Goal: Information Seeking & Learning: Learn about a topic

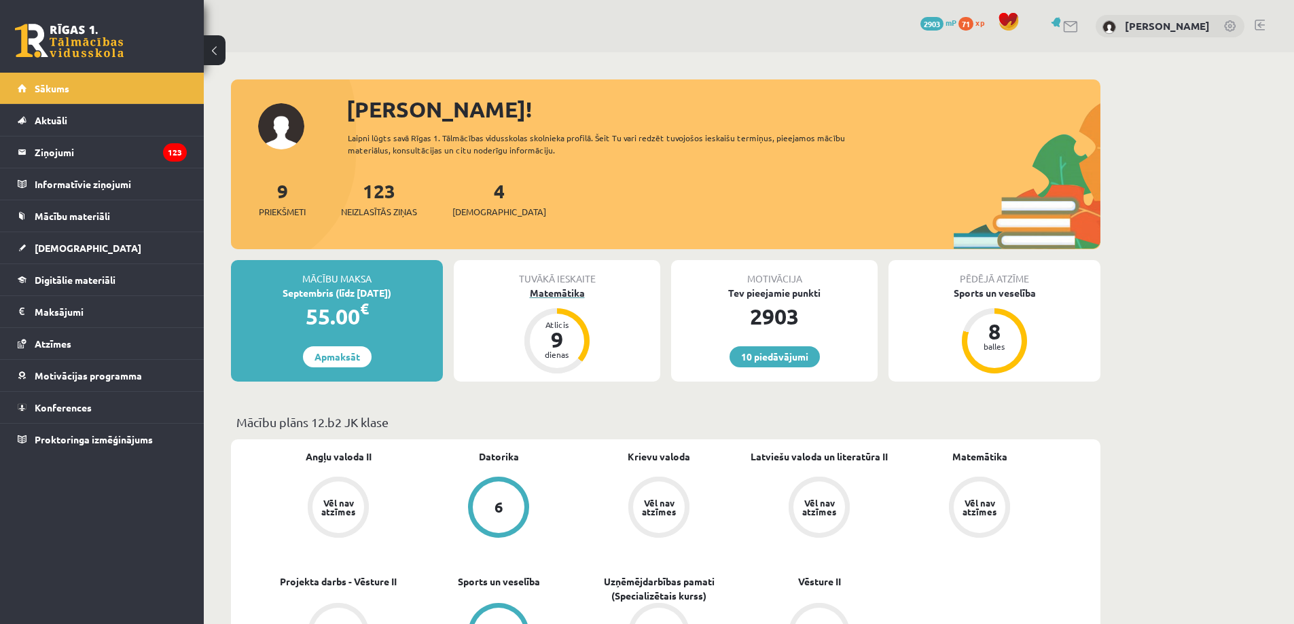
click at [556, 338] on div "9" at bounding box center [557, 340] width 41 height 22
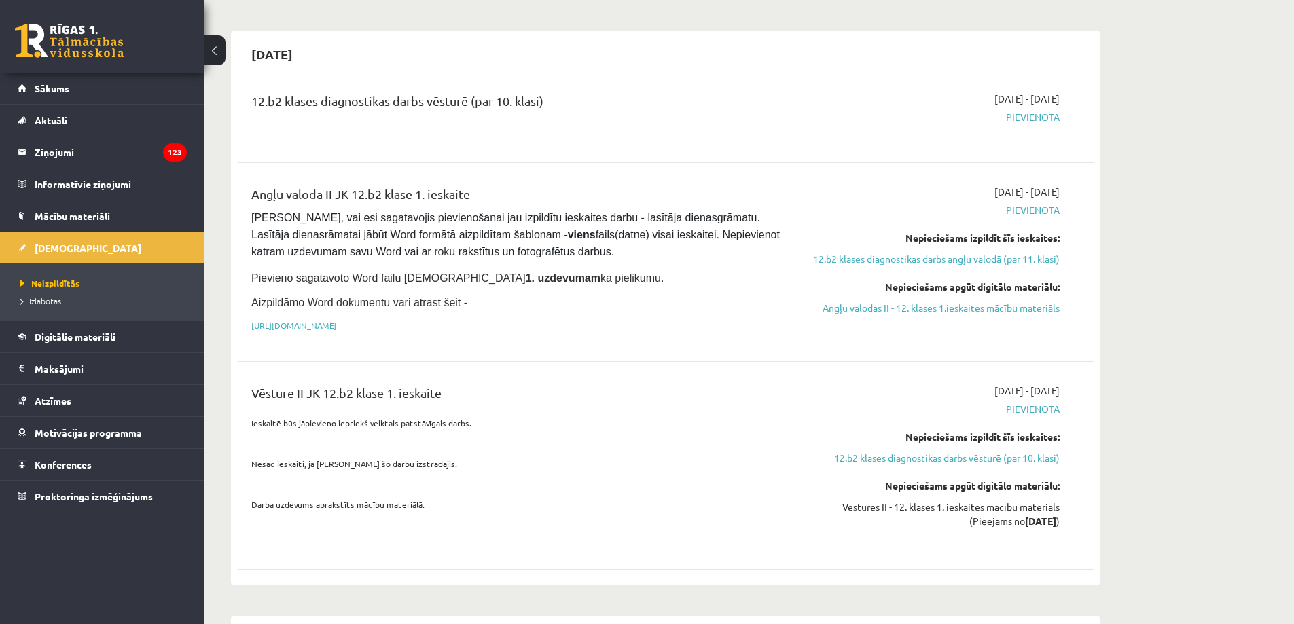
scroll to position [883, 0]
click at [972, 299] on link "Angļu valodas II - 12. klases 1.ieskaites mācību materiāls" at bounding box center [932, 306] width 256 height 14
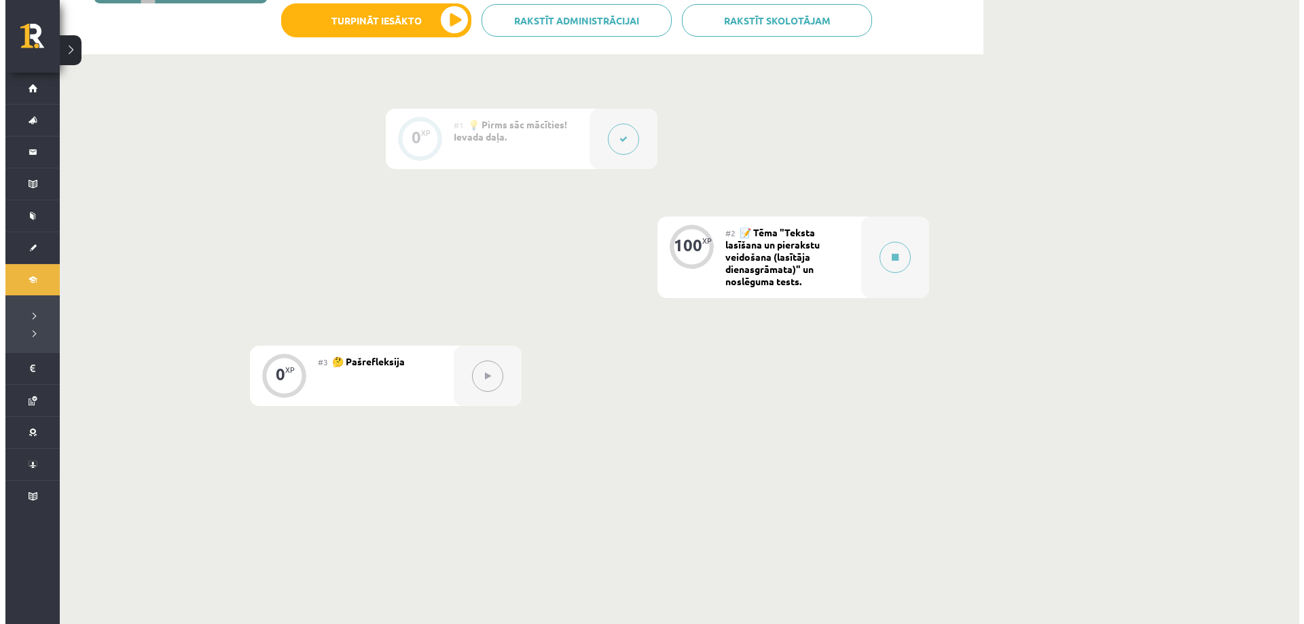
scroll to position [294, 0]
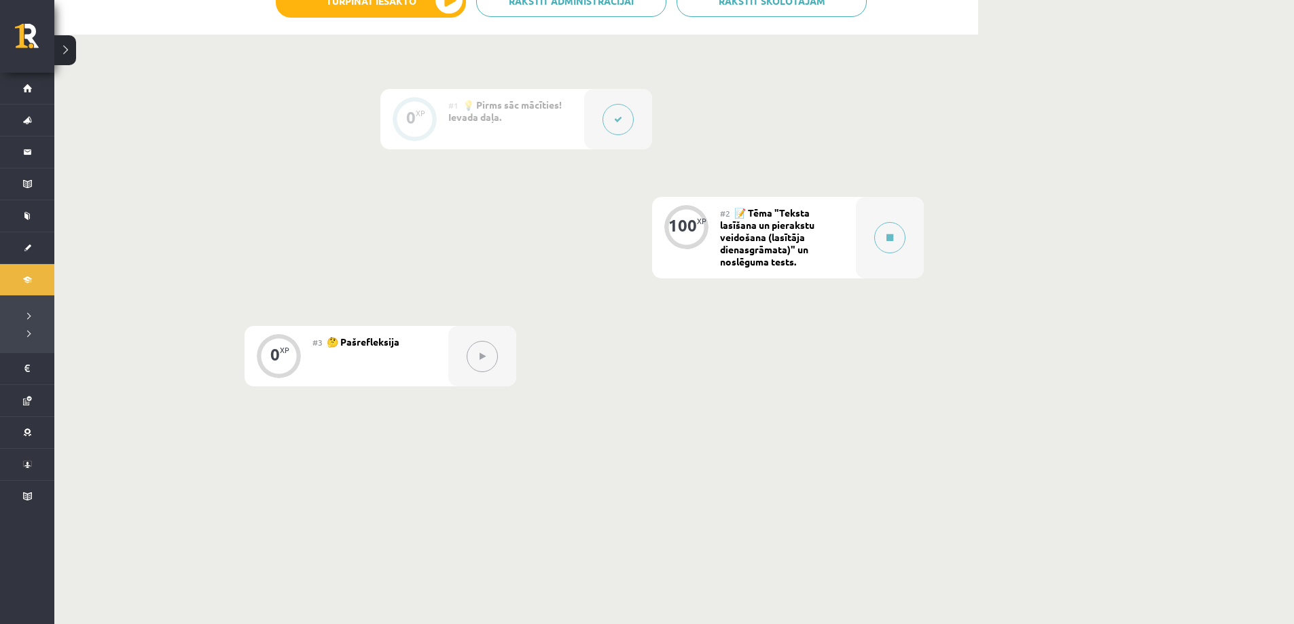
click at [779, 229] on span "📝 Tēma "Teksta lasīšana un pierakstu veidošana (lasītāja dienasgrāmata)" un nos…" at bounding box center [767, 237] width 94 height 61
click at [683, 232] on div "100" at bounding box center [683, 225] width 29 height 12
click at [614, 123] on icon at bounding box center [618, 119] width 8 height 8
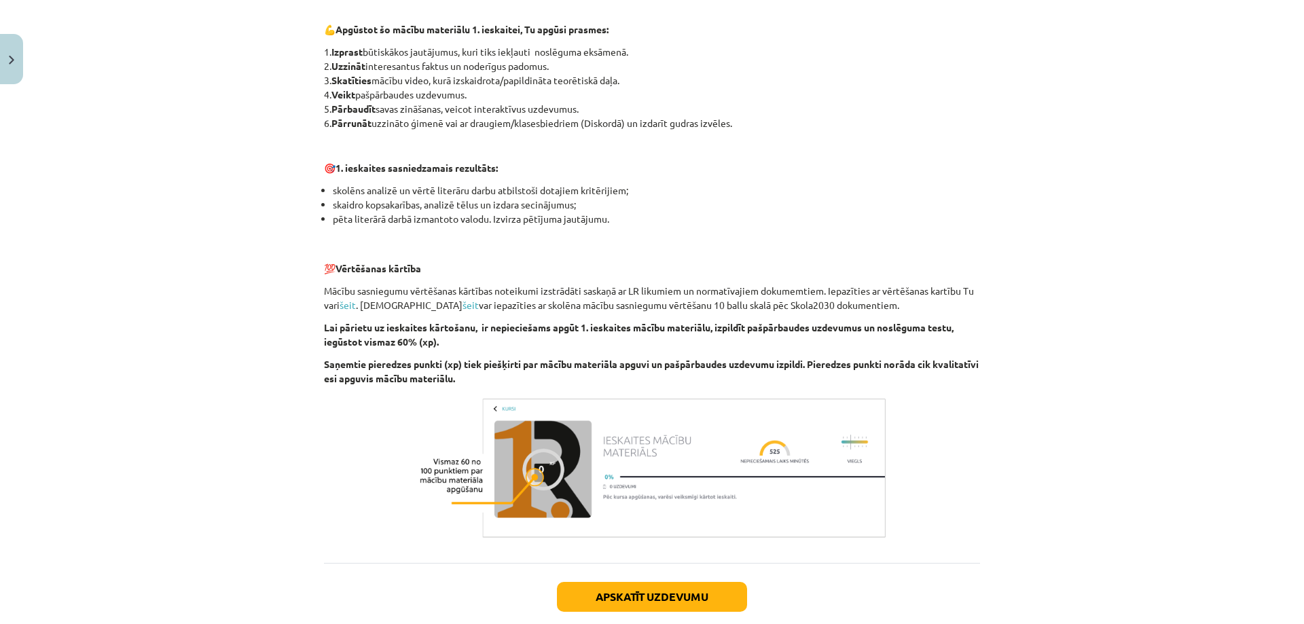
scroll to position [850, 0]
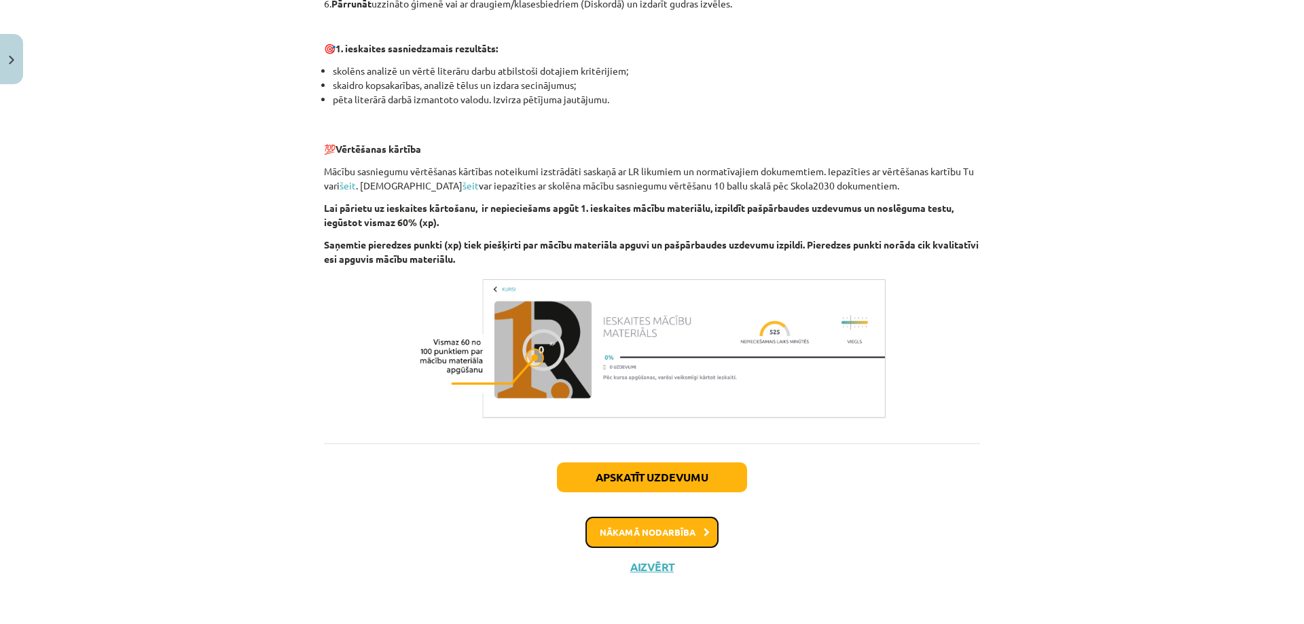
click at [697, 522] on button "Nākamā nodarbība" at bounding box center [652, 532] width 133 height 31
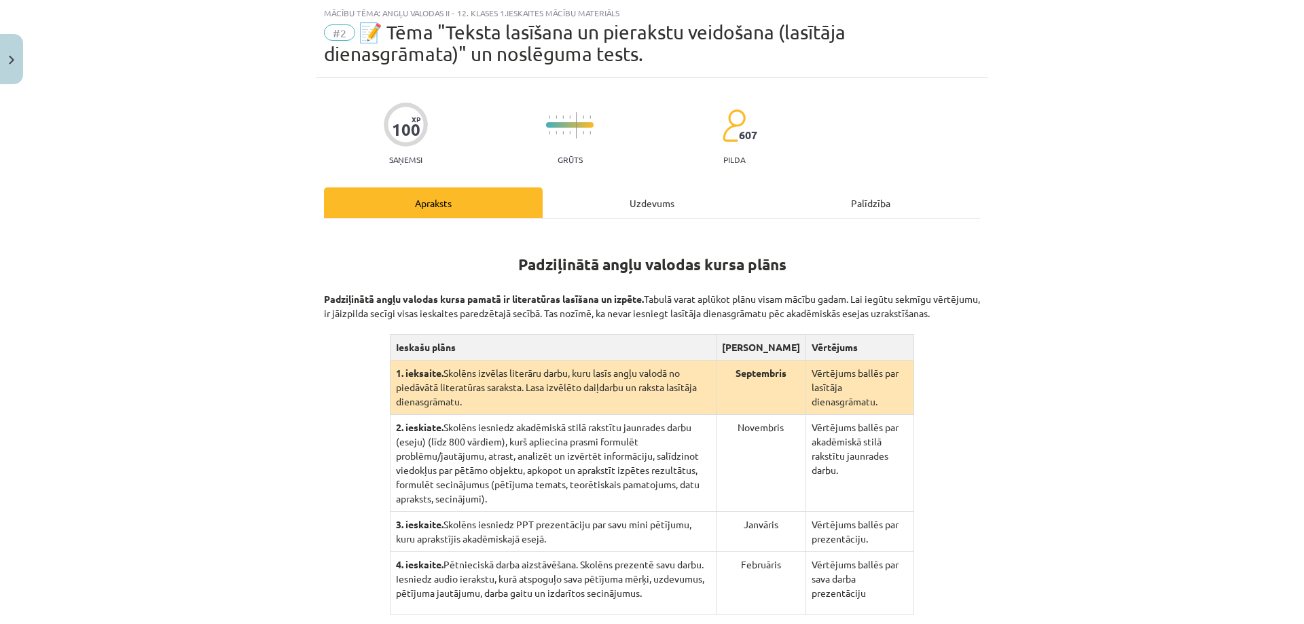
scroll to position [224, 0]
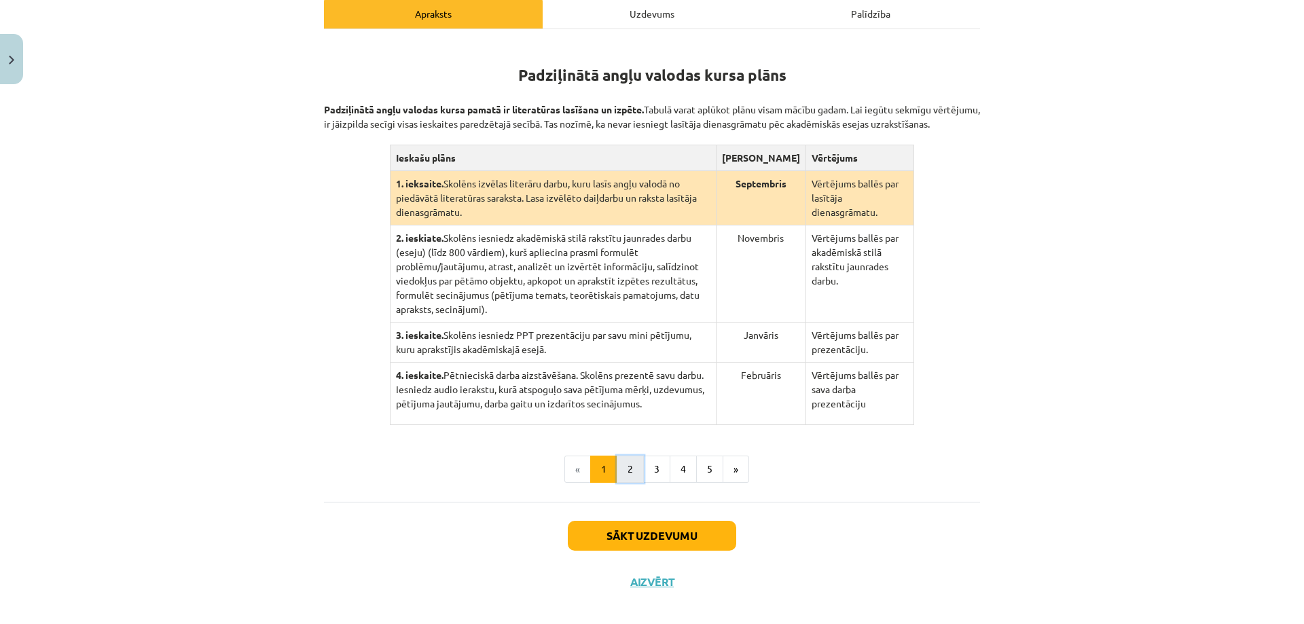
click at [630, 456] on button "2" at bounding box center [630, 469] width 27 height 27
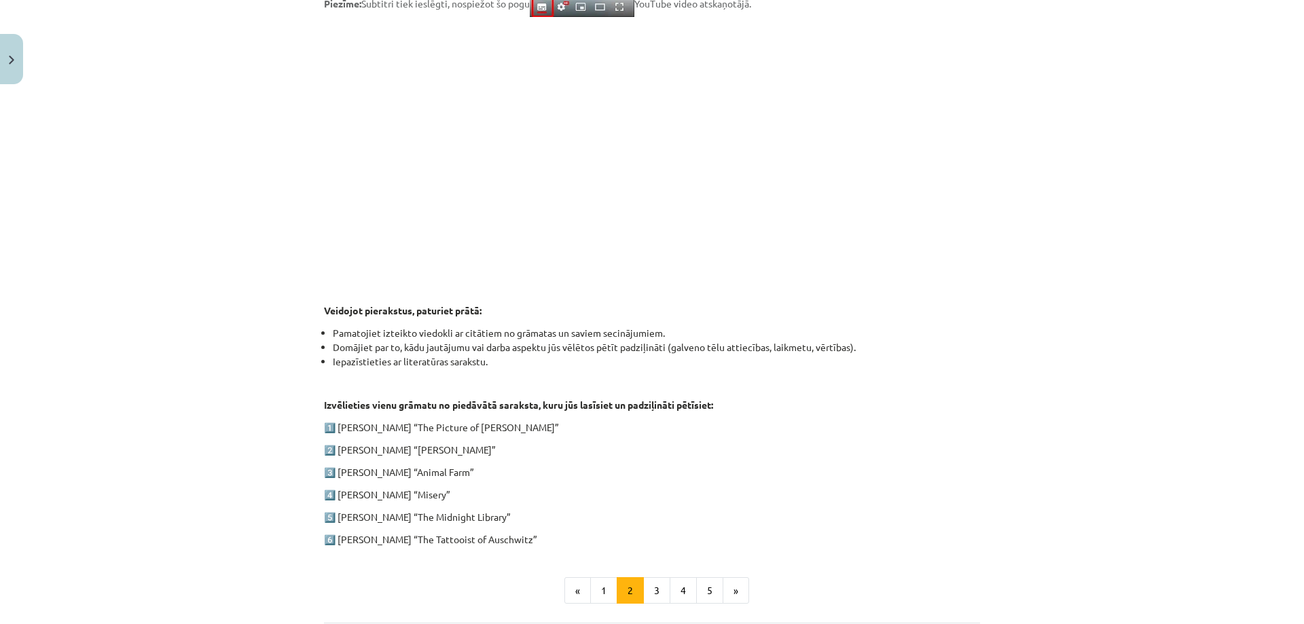
scroll to position [427, 0]
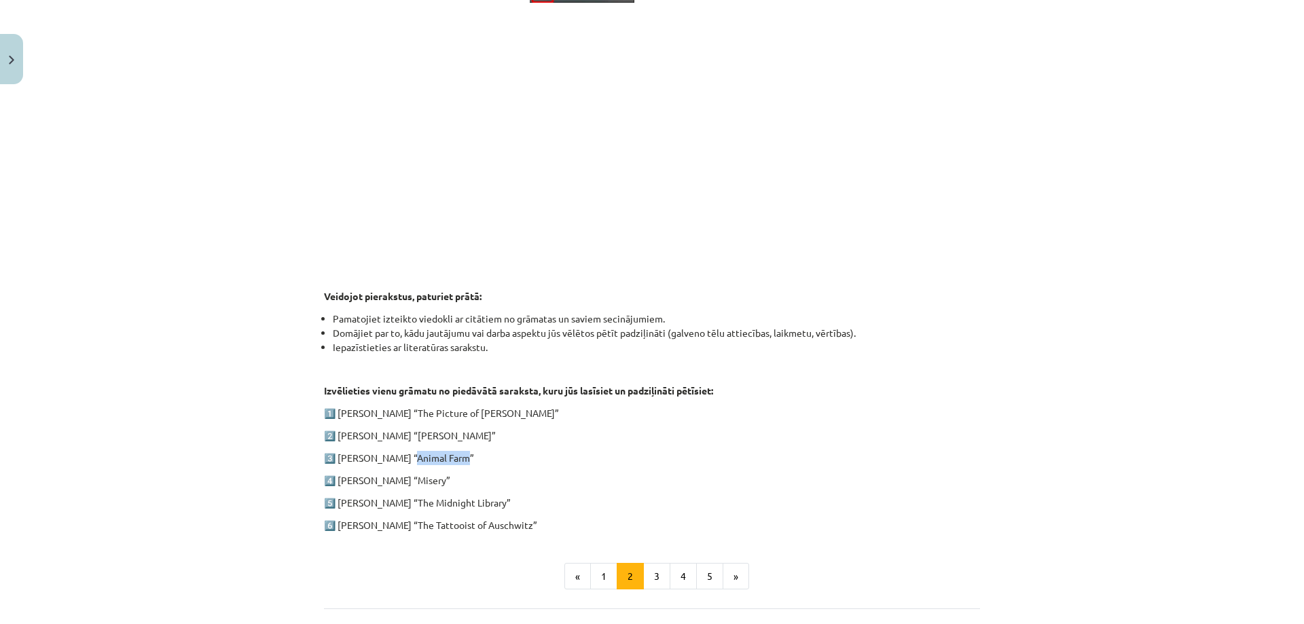
drag, startPoint x: 404, startPoint y: 459, endPoint x: 454, endPoint y: 456, distance: 50.4
click at [454, 456] on p "3️⃣ George Orwell “Animal Farm”" at bounding box center [652, 458] width 656 height 14
click at [649, 573] on button "3" at bounding box center [656, 576] width 27 height 27
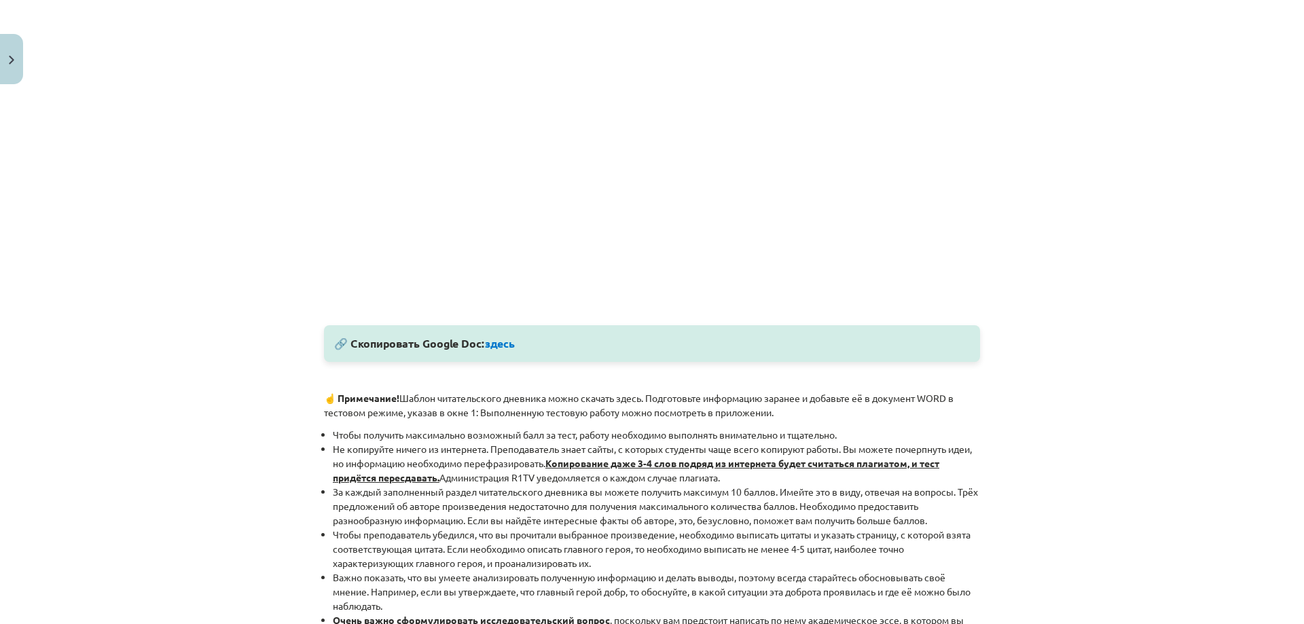
scroll to position [537, 0]
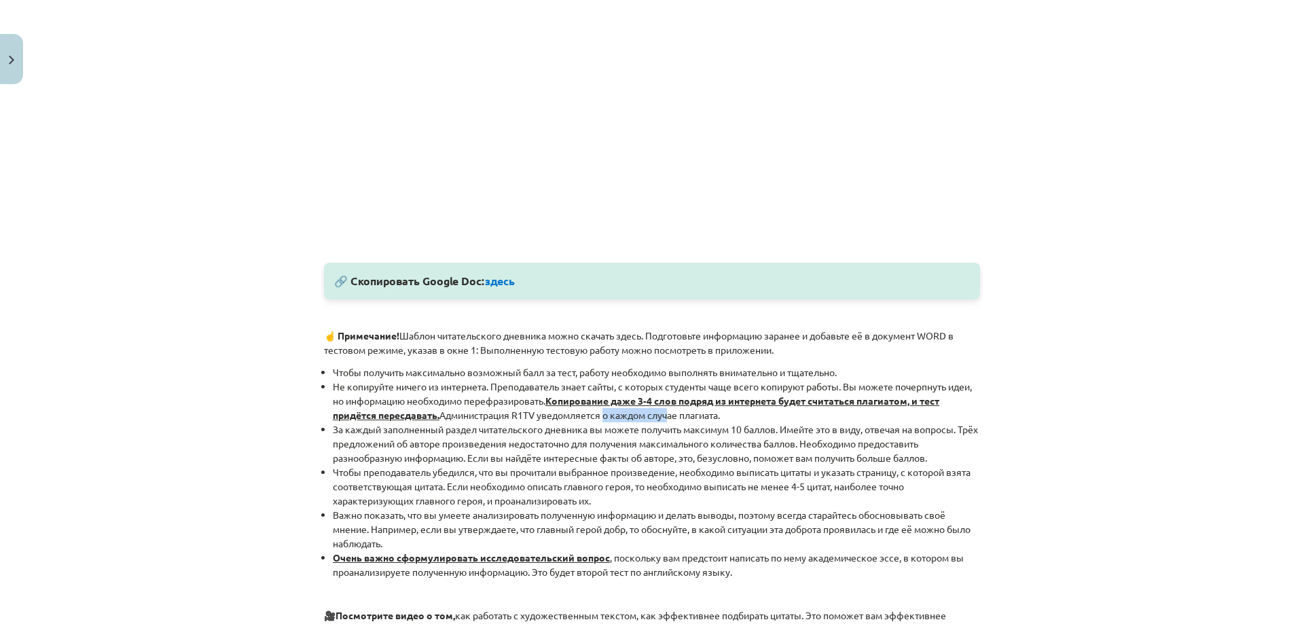
drag, startPoint x: 603, startPoint y: 417, endPoint x: 666, endPoint y: 419, distance: 63.2
click at [666, 419] on font "Администрация R1TV уведомляется о каждом случае плагиата." at bounding box center [580, 415] width 281 height 12
click at [533, 435] on font "За каждый заполненный раздел читательского дневника вы можете получить максимум…" at bounding box center [655, 443] width 645 height 41
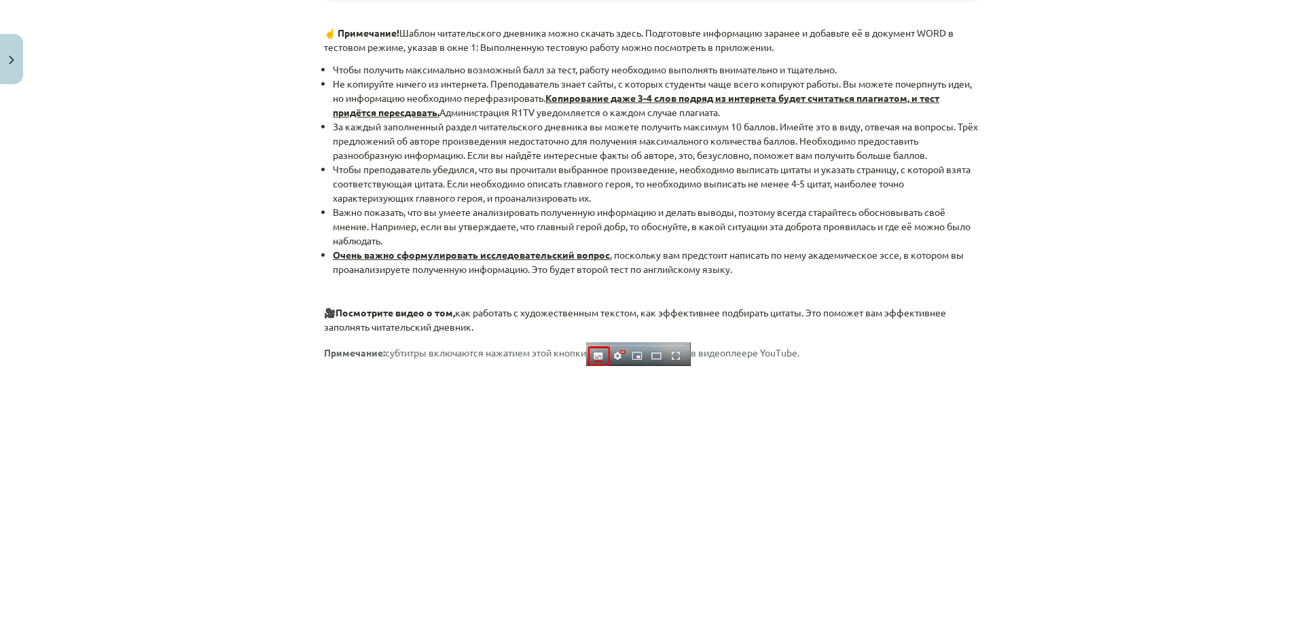
scroll to position [876, 0]
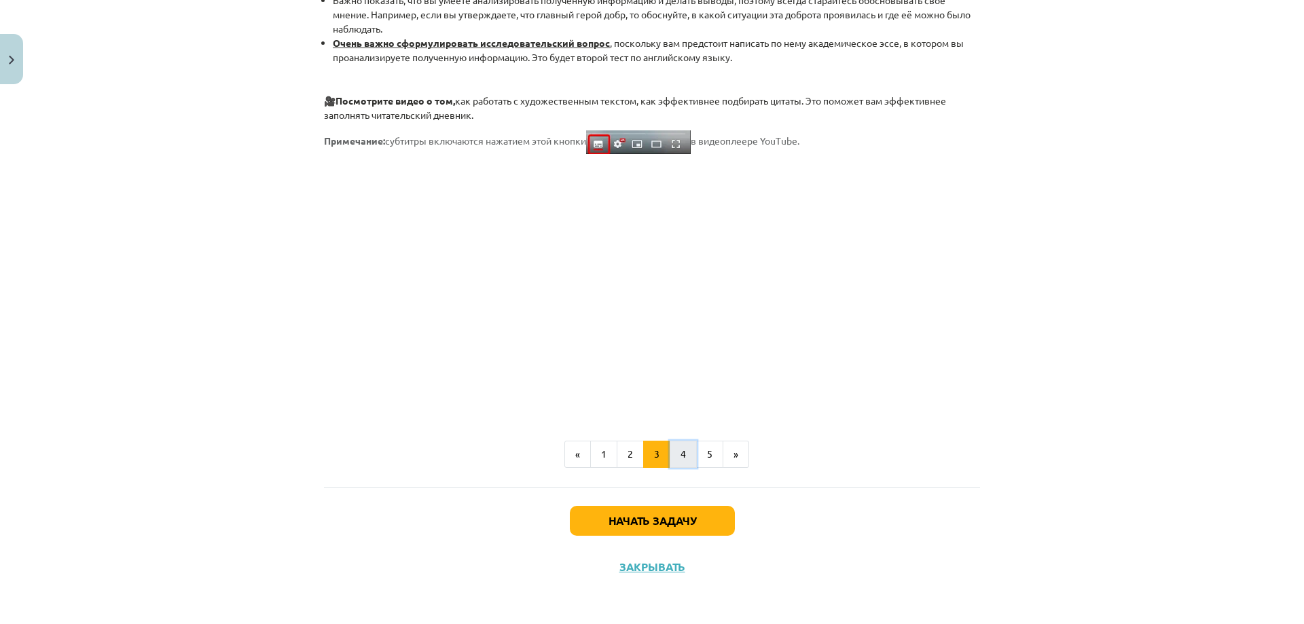
click at [674, 457] on button "4" at bounding box center [683, 454] width 27 height 27
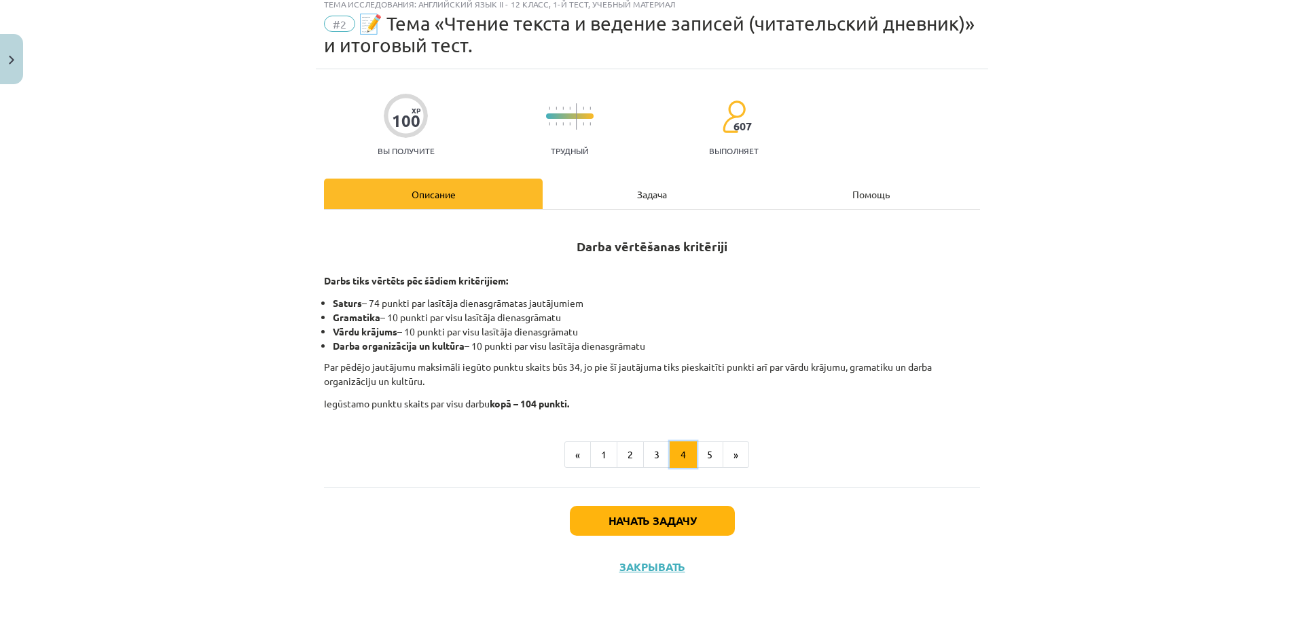
scroll to position [43, 0]
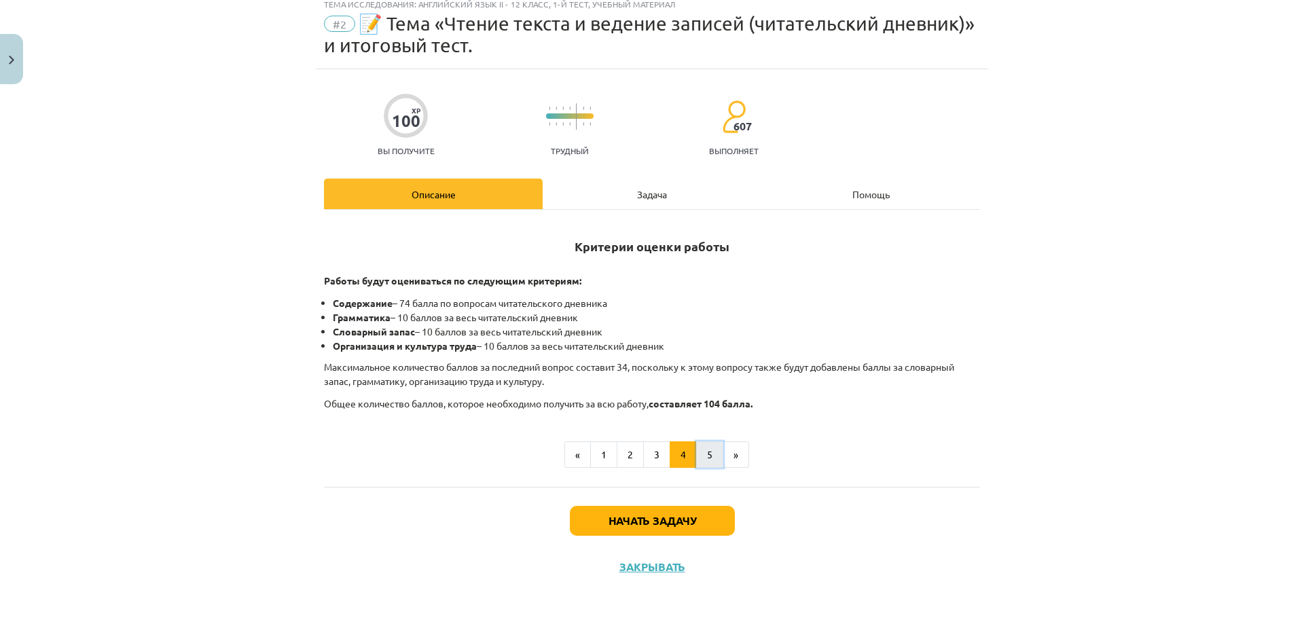
click at [707, 452] on font "5" at bounding box center [709, 454] width 5 height 12
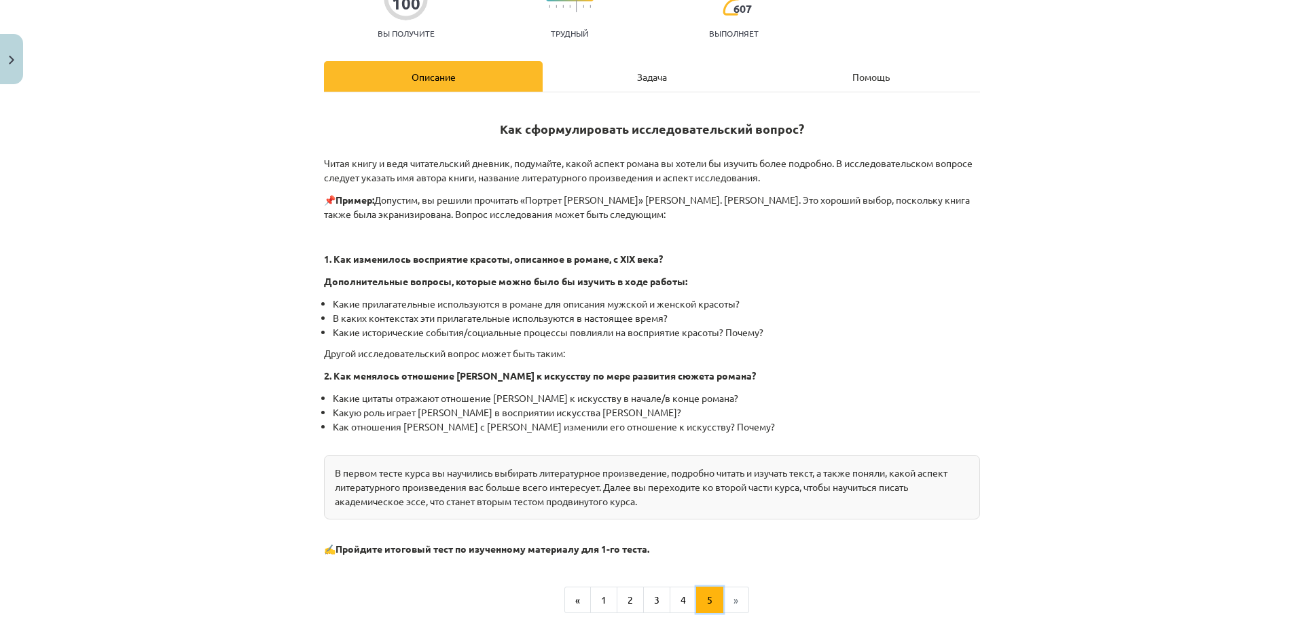
scroll to position [306, 0]
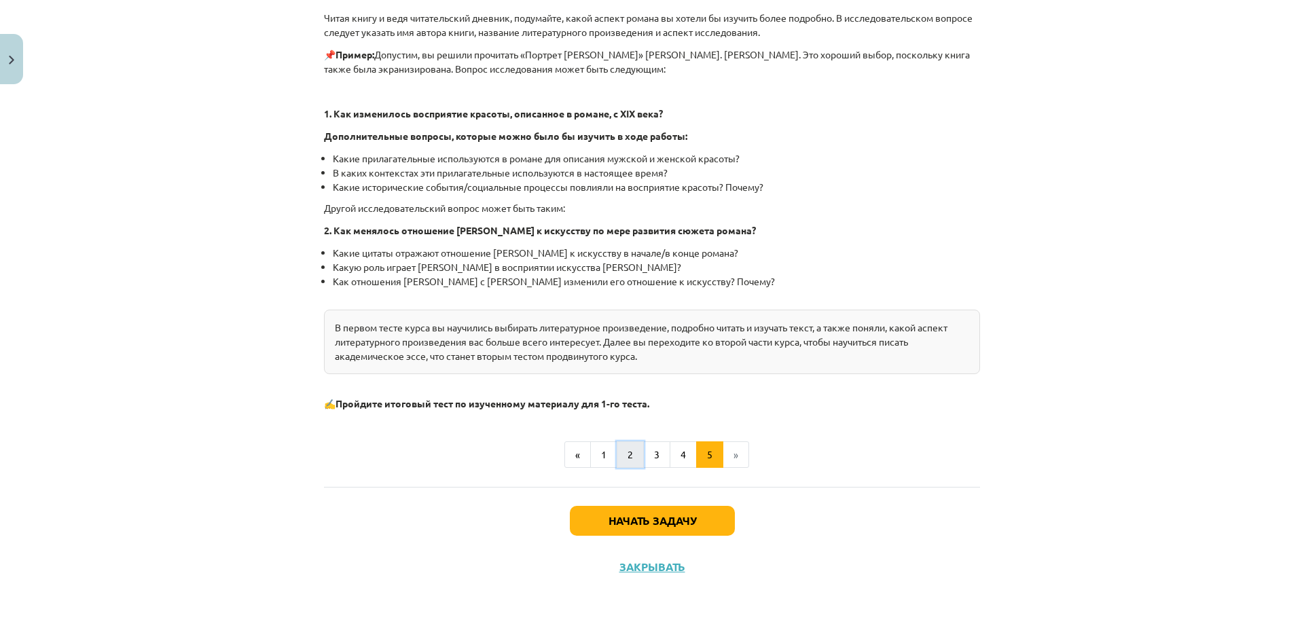
click at [617, 445] on button "2" at bounding box center [630, 455] width 27 height 27
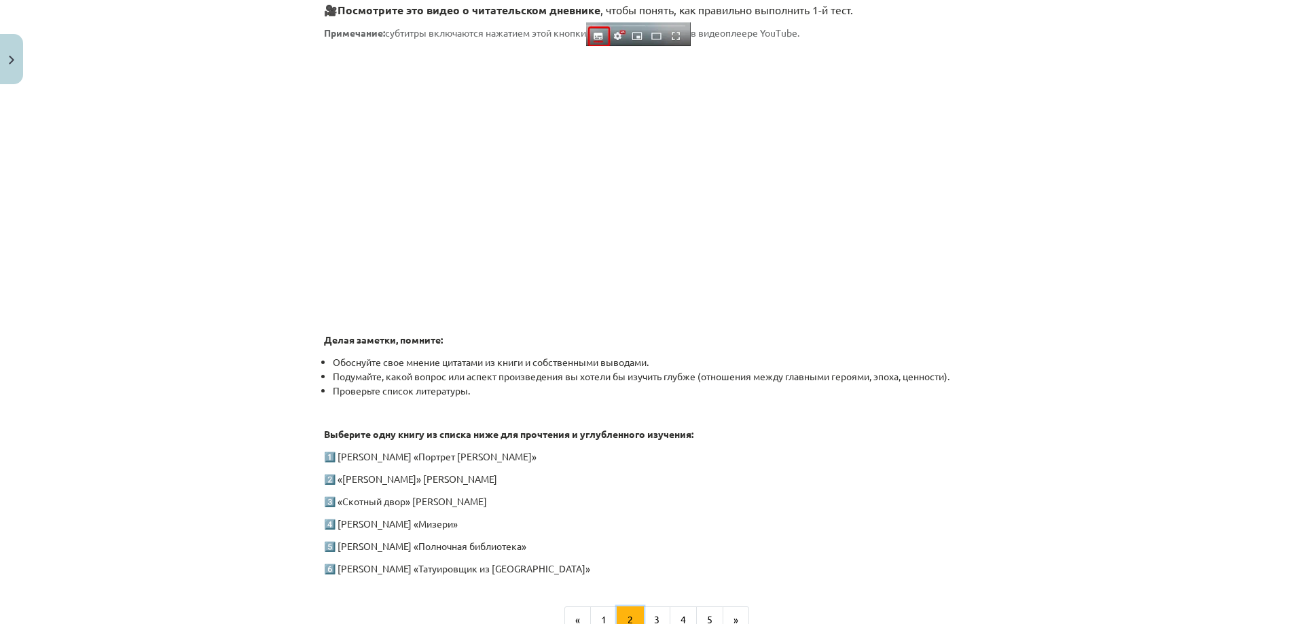
scroll to position [537, 0]
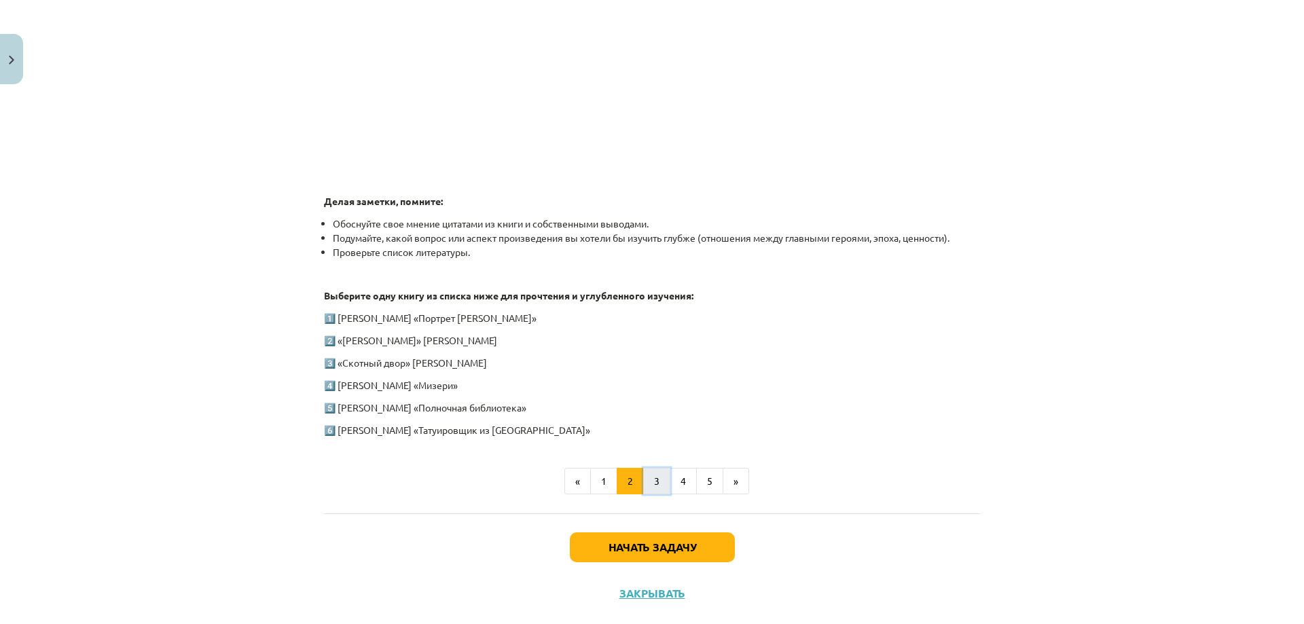
click at [656, 474] on button "3" at bounding box center [656, 481] width 27 height 27
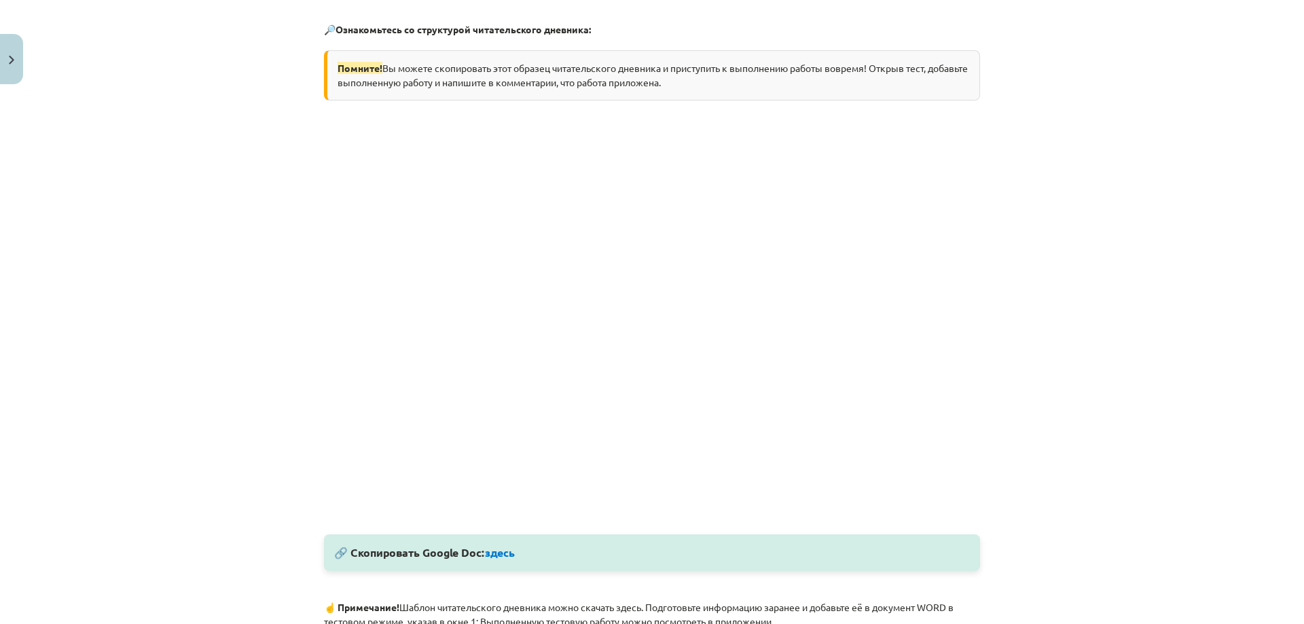
scroll to position [282, 0]
click at [488, 548] on link "šeit" at bounding box center [493, 553] width 19 height 14
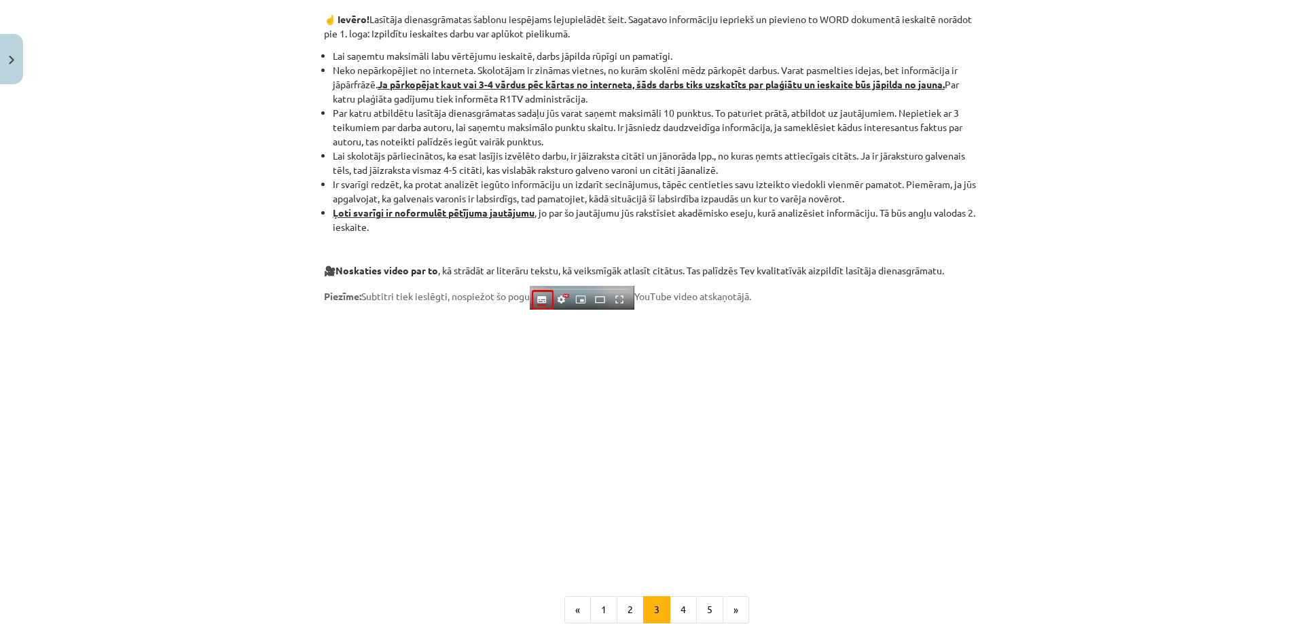
scroll to position [535, 0]
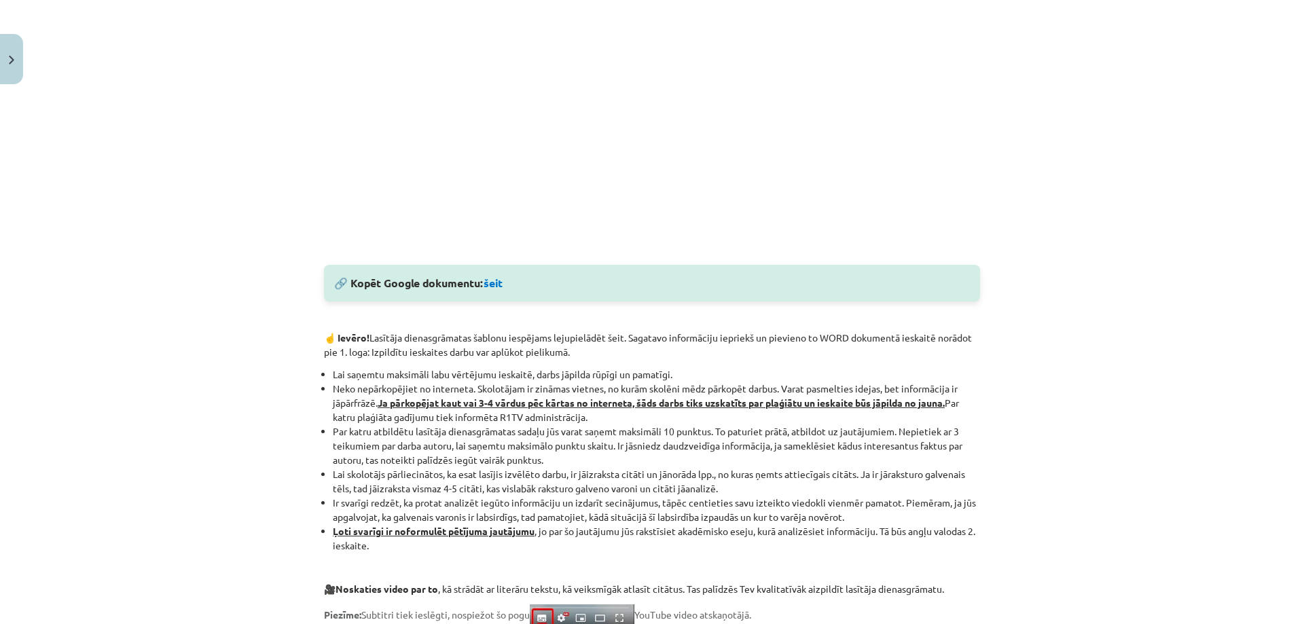
click at [540, 355] on p "☝️ Ievēro! Lasītāja dienasgrāmatas šablonu iespējams lejupielādēt šeit. Sagatav…" at bounding box center [652, 345] width 656 height 29
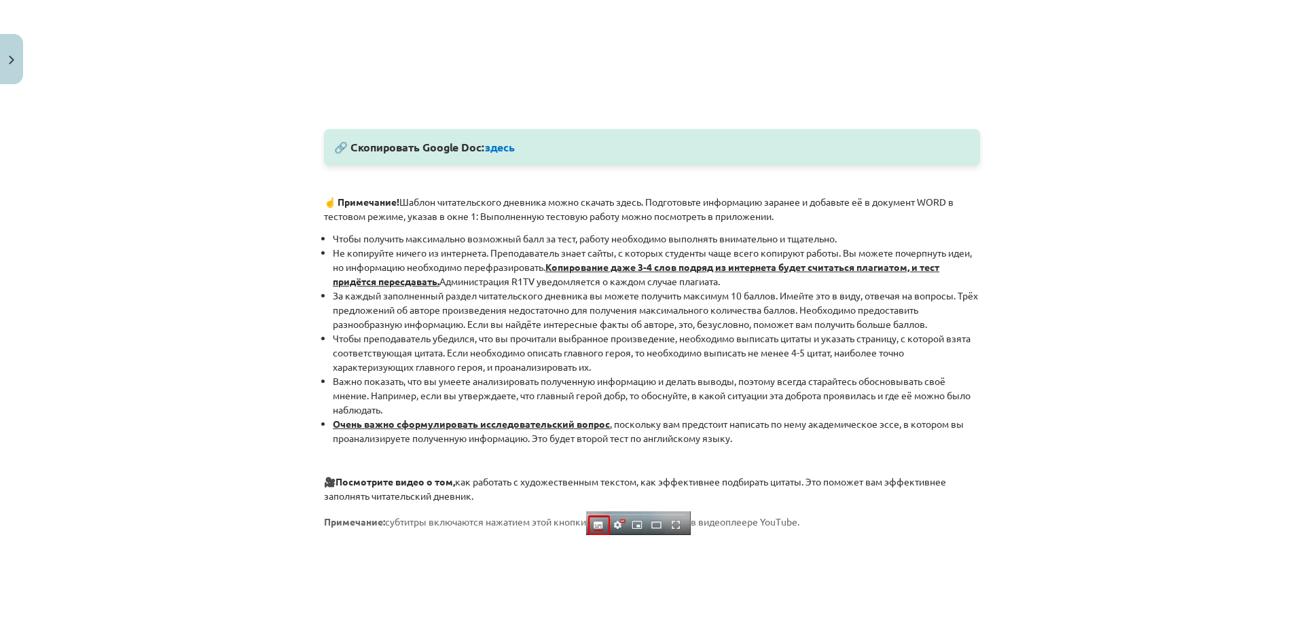
scroll to position [282, 0]
